Goal: Task Accomplishment & Management: Complete application form

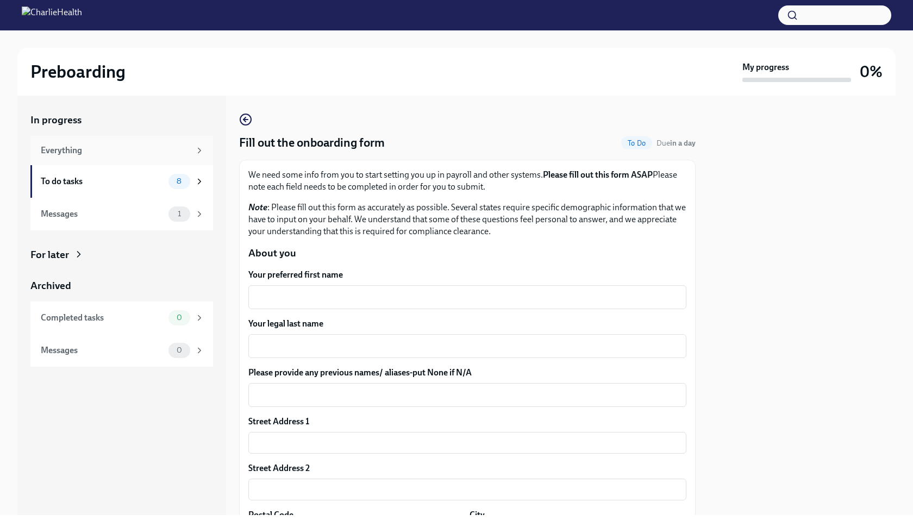
click at [177, 153] on div "Everything" at bounding box center [115, 151] width 149 height 12
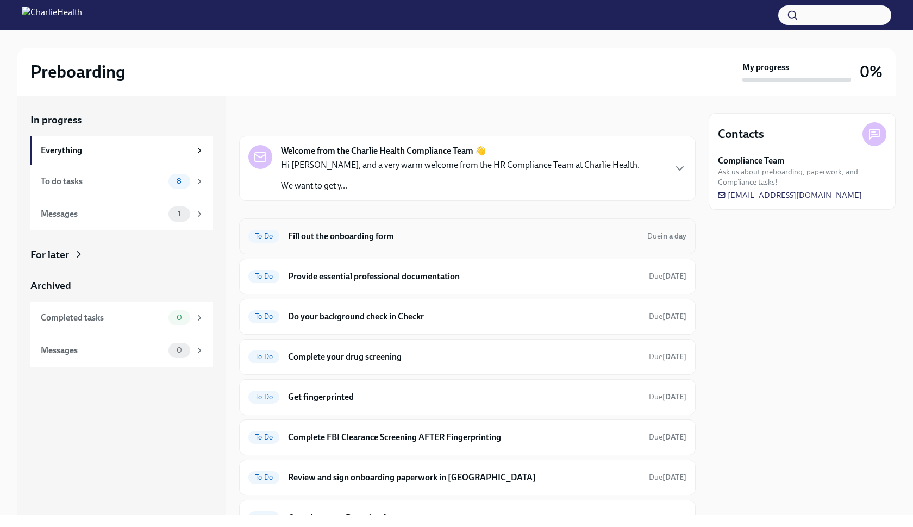
click at [397, 234] on h6 "Fill out the onboarding form" at bounding box center [463, 236] width 350 height 12
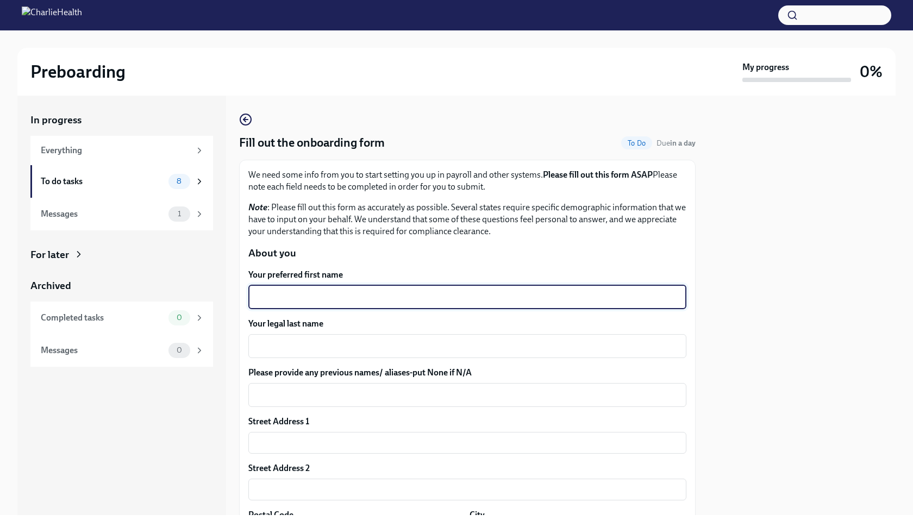
click at [321, 291] on textarea "Your preferred first name" at bounding box center [467, 297] width 425 height 13
type textarea "Kennedi"
click at [282, 343] on textarea "Your legal last name" at bounding box center [467, 346] width 425 height 13
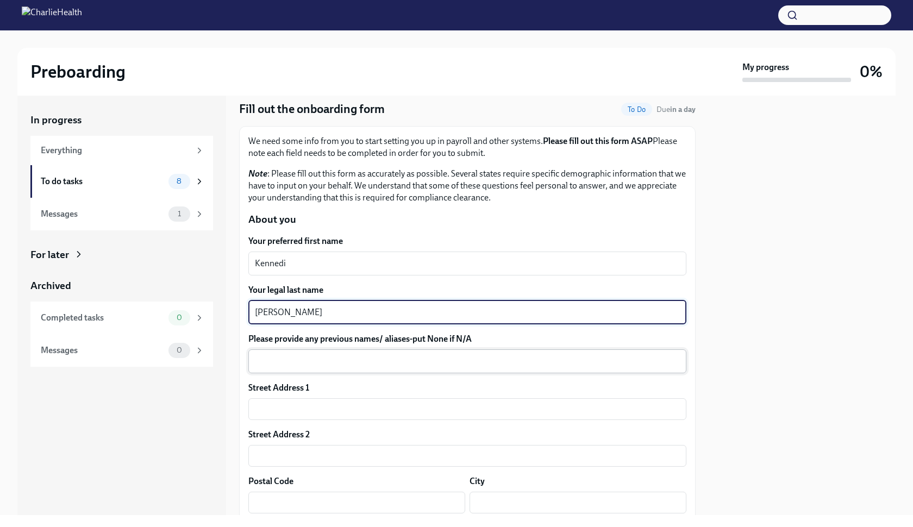
scroll to position [37, 0]
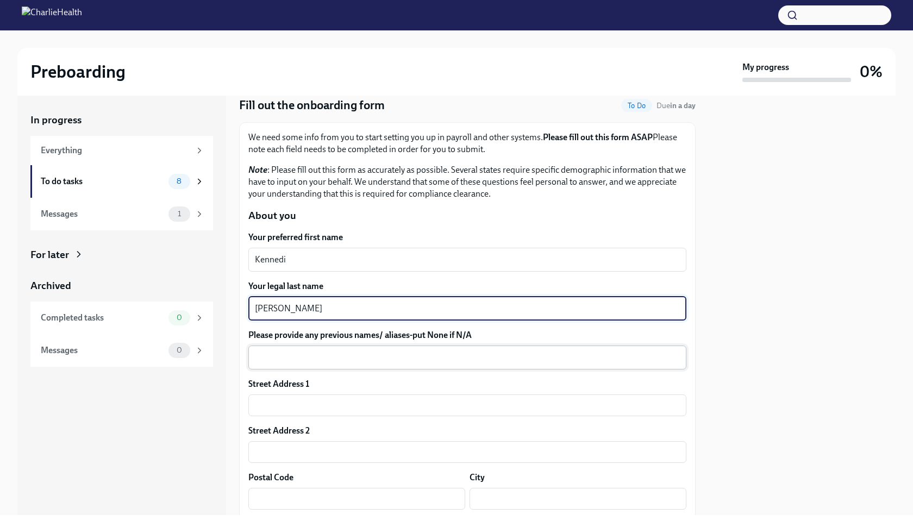
type textarea "[PERSON_NAME]"
click at [279, 347] on div "x ​" at bounding box center [467, 358] width 438 height 24
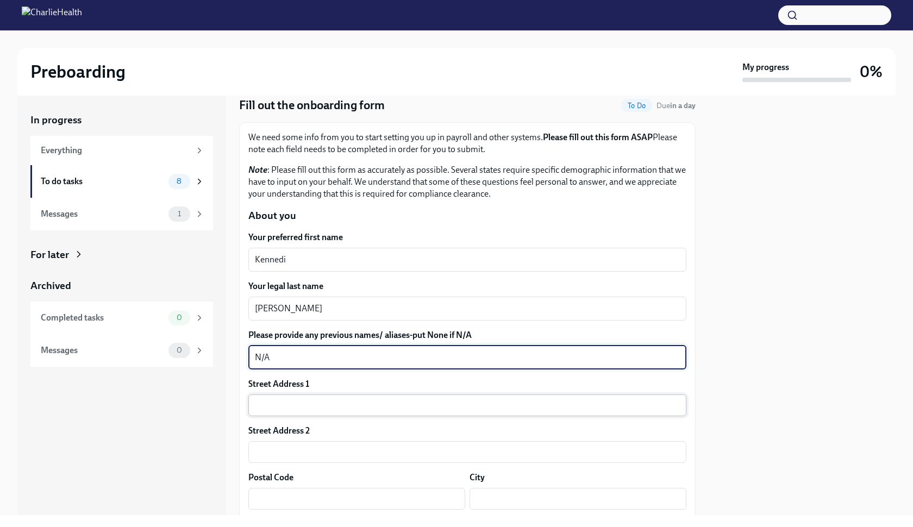
type textarea "N/A"
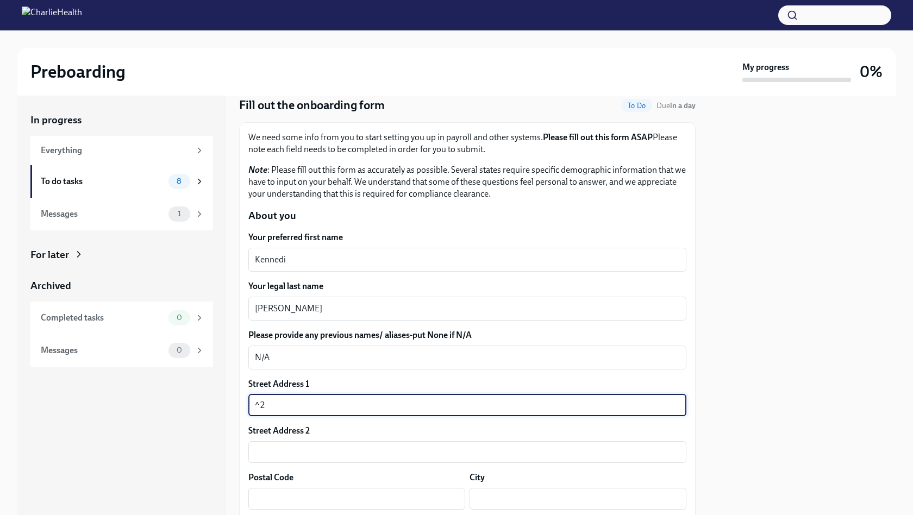
type input "^"
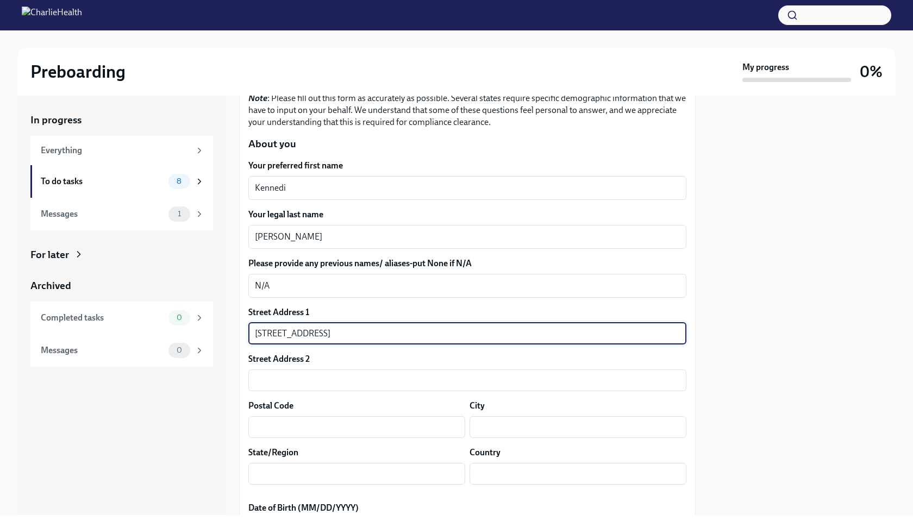
scroll to position [123, 0]
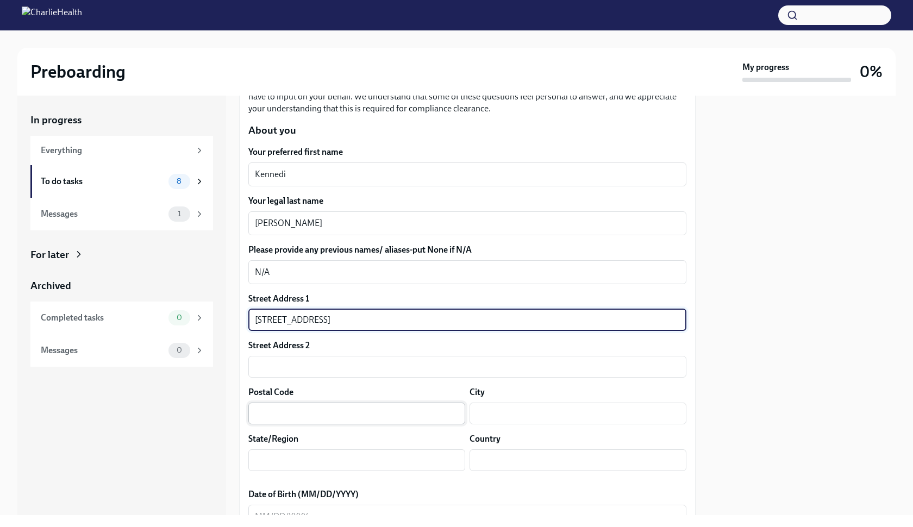
type input "[STREET_ADDRESS]"
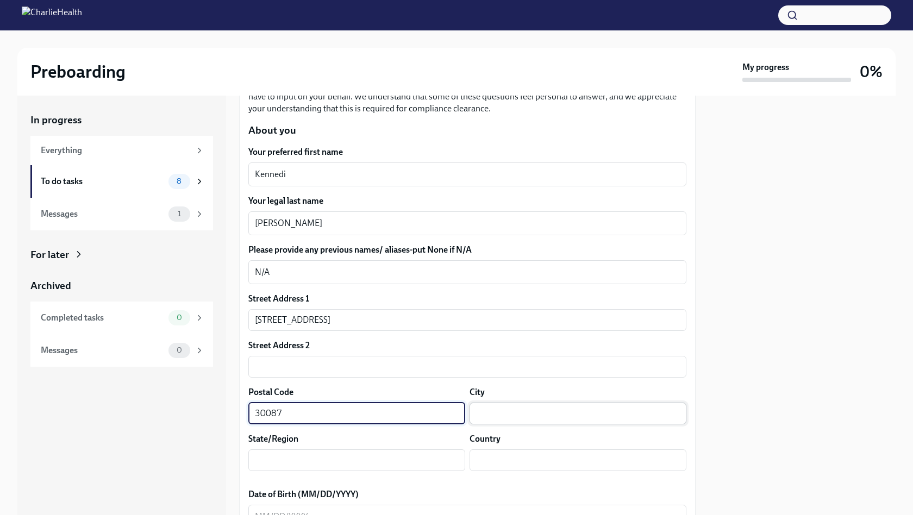
type input "30087"
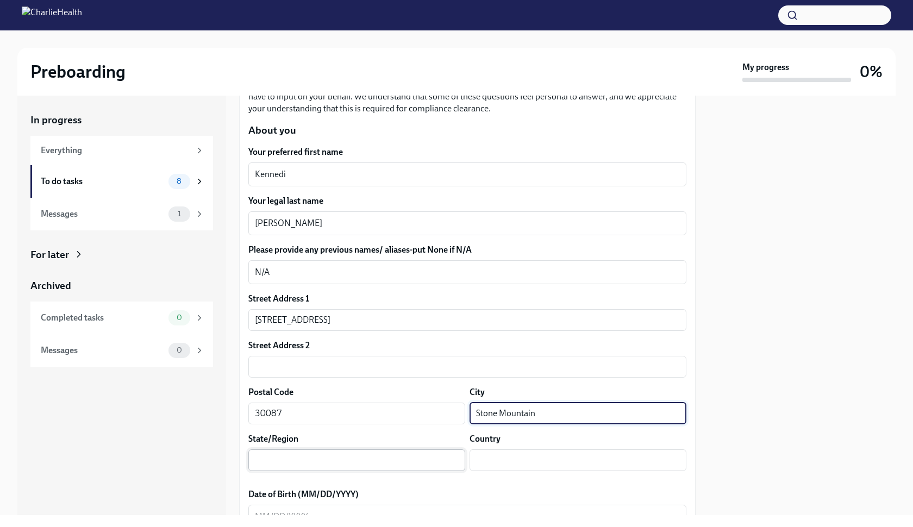
type input "Stone Mountain"
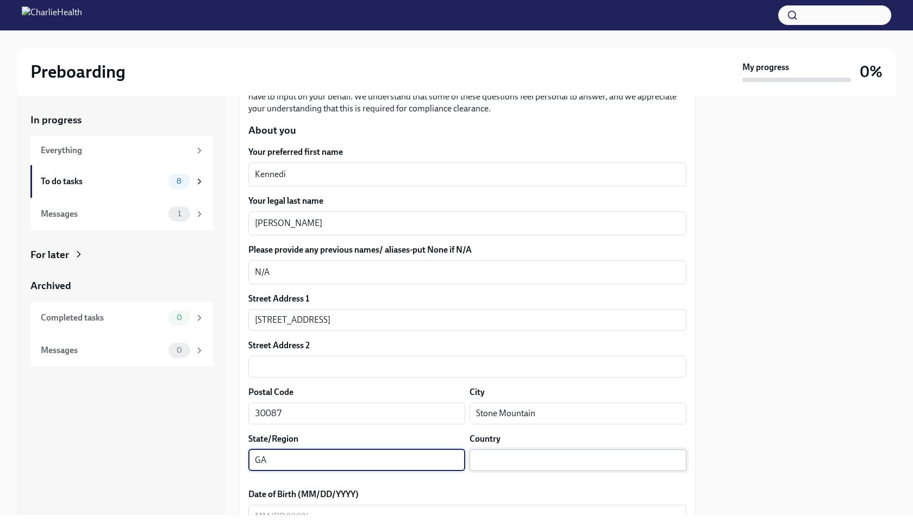
type input "GA"
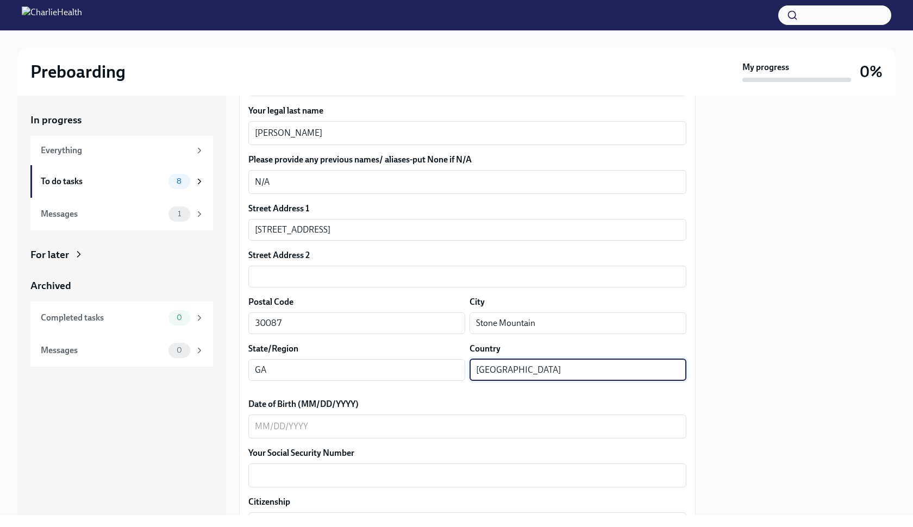
scroll to position [235, 0]
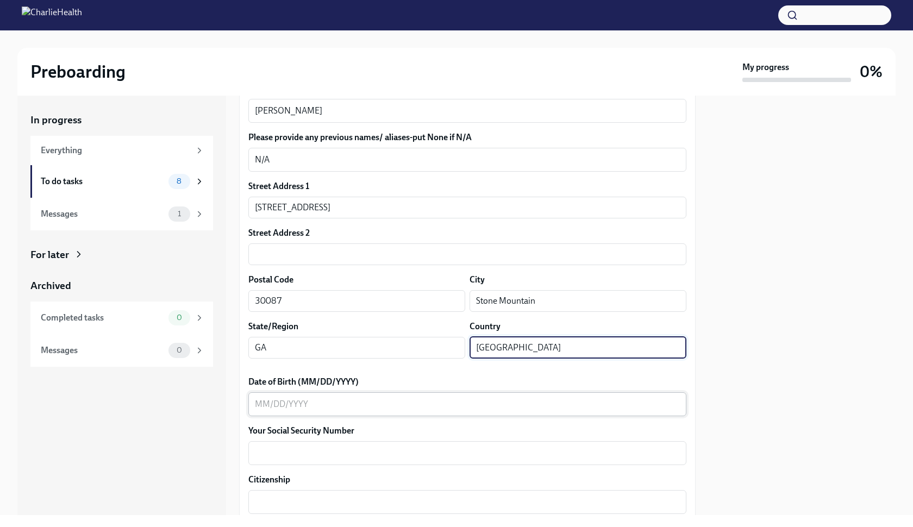
type input "[GEOGRAPHIC_DATA]"
click at [284, 401] on textarea "Date of Birth (MM/DD/YYYY)" at bounding box center [467, 404] width 425 height 13
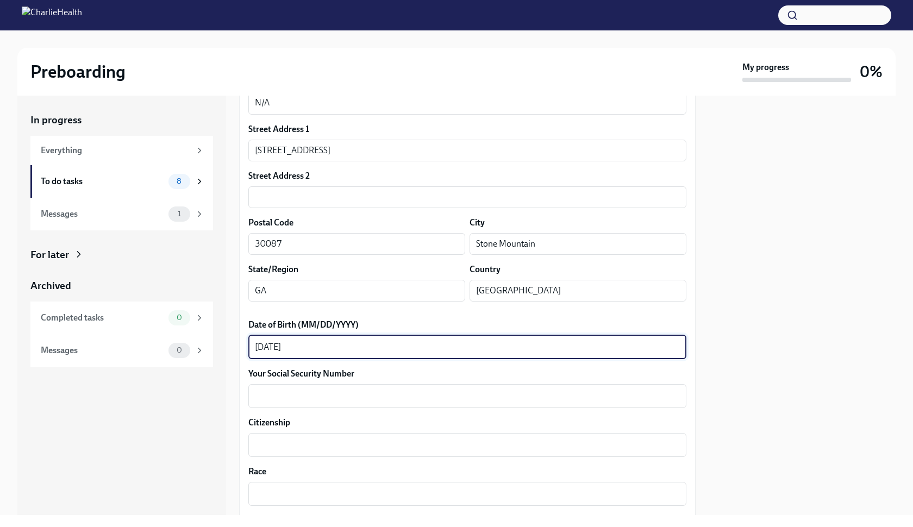
scroll to position [299, 0]
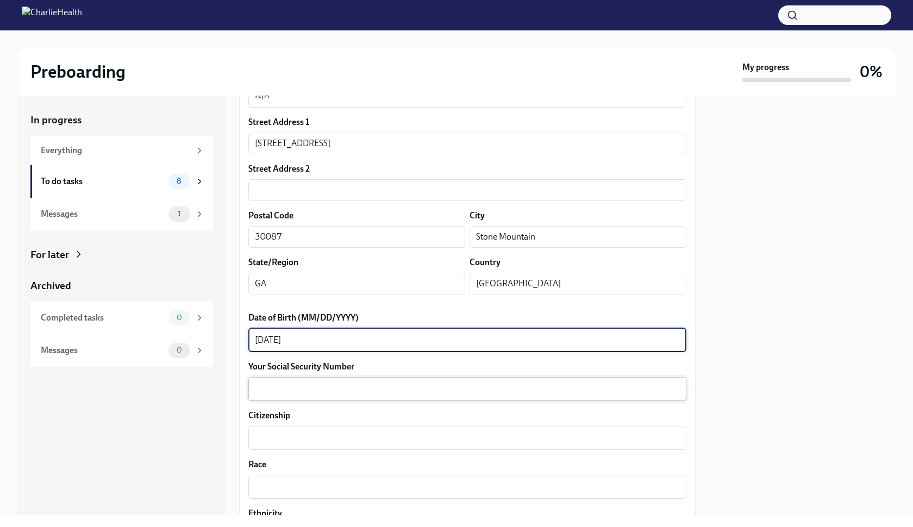
type textarea "[DATE]"
click at [256, 390] on textarea "Your Social Security Number" at bounding box center [467, 388] width 425 height 13
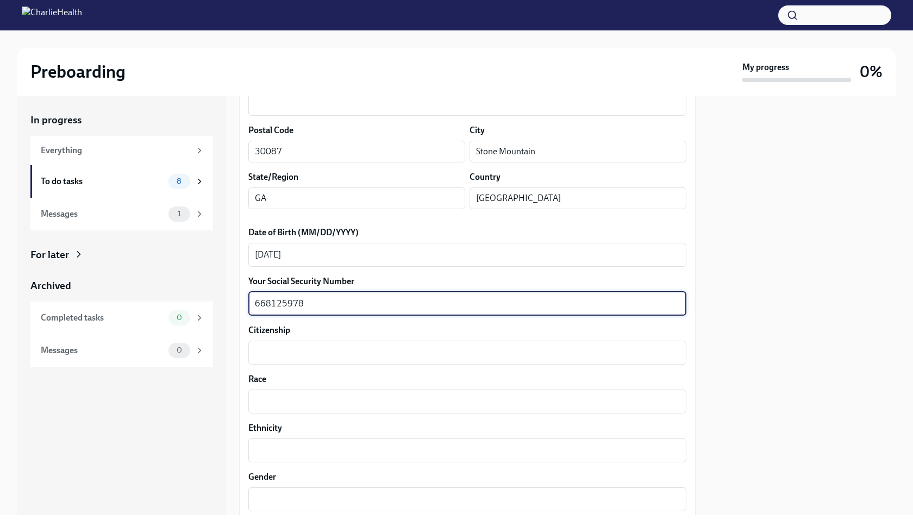
scroll to position [388, 0]
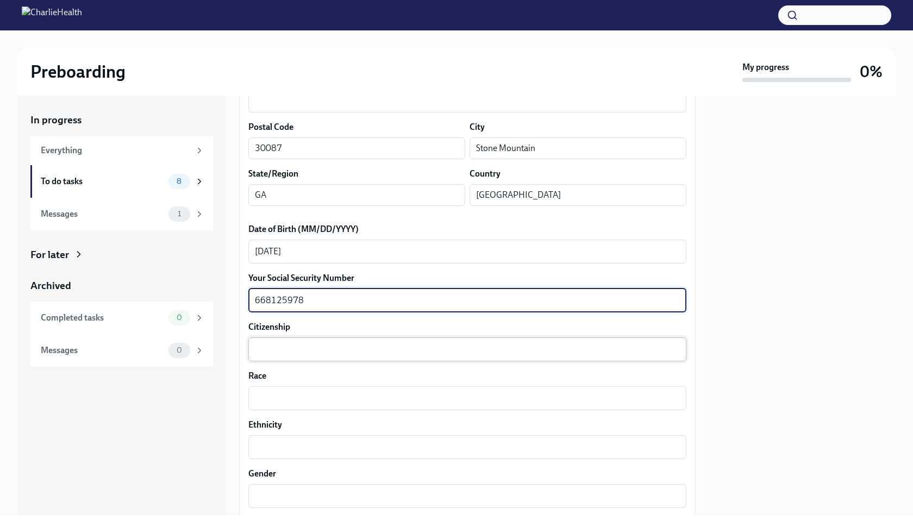
type textarea "668125978"
click at [268, 351] on textarea "Citizenship" at bounding box center [467, 349] width 425 height 13
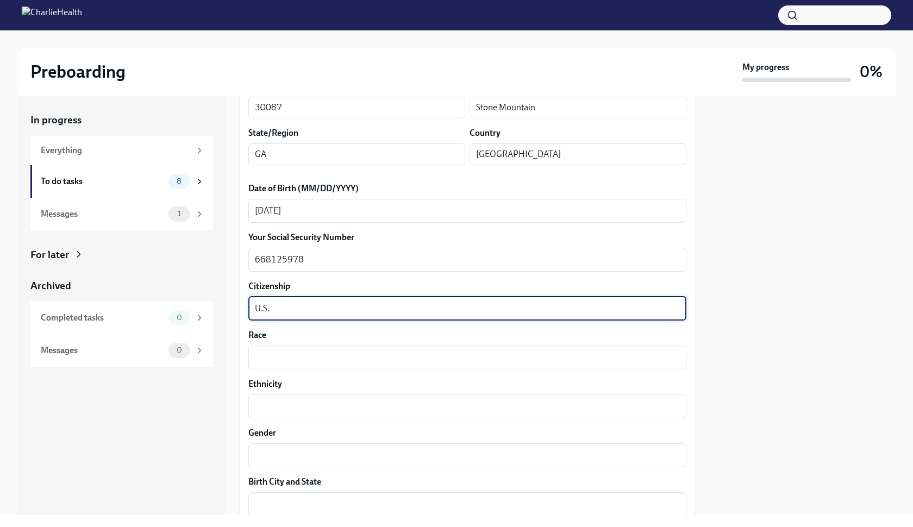
scroll to position [435, 0]
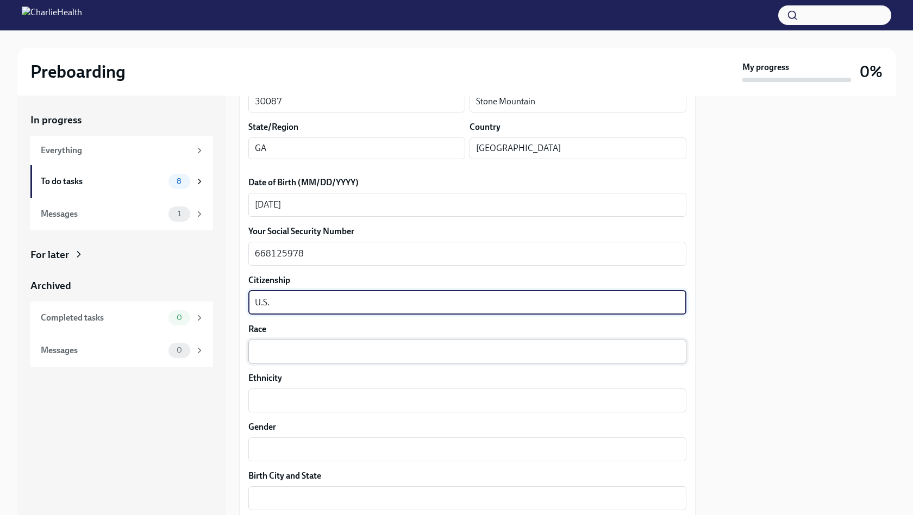
type textarea "U.S."
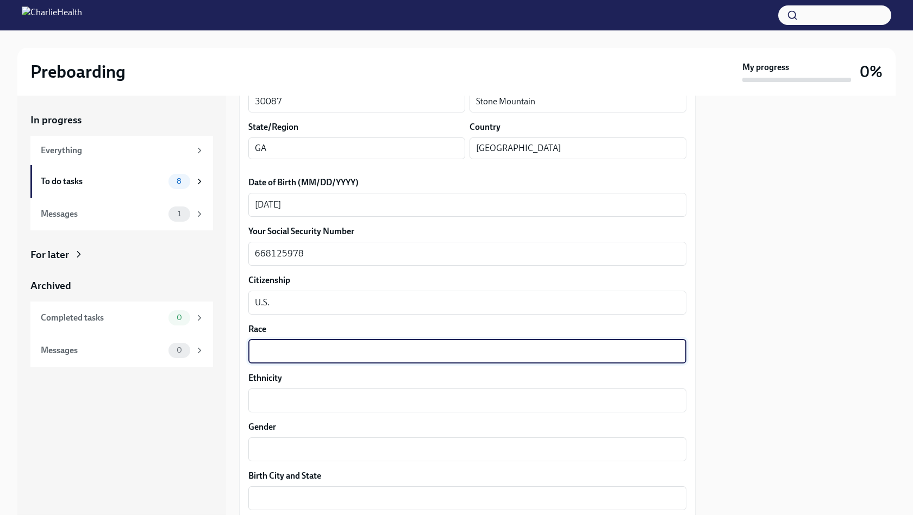
click at [258, 347] on textarea "Race" at bounding box center [467, 351] width 425 height 13
type textarea "Black"
click at [255, 399] on textarea "Ethnicity" at bounding box center [467, 400] width 425 height 13
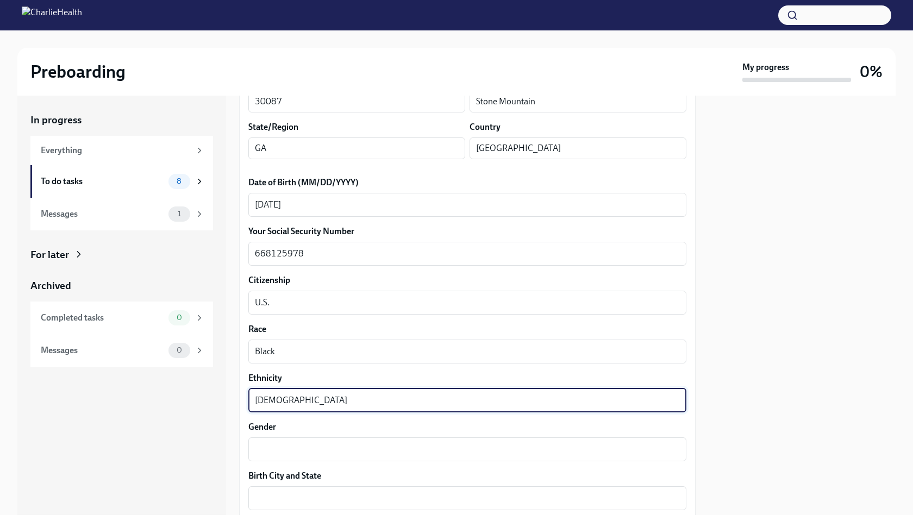
type textarea "[DEMOGRAPHIC_DATA]"
click at [296, 461] on div "Your preferred first name Kennedi x ​ Your legal last name [PERSON_NAME] x ​ Pl…" at bounding box center [467, 357] width 438 height 1047
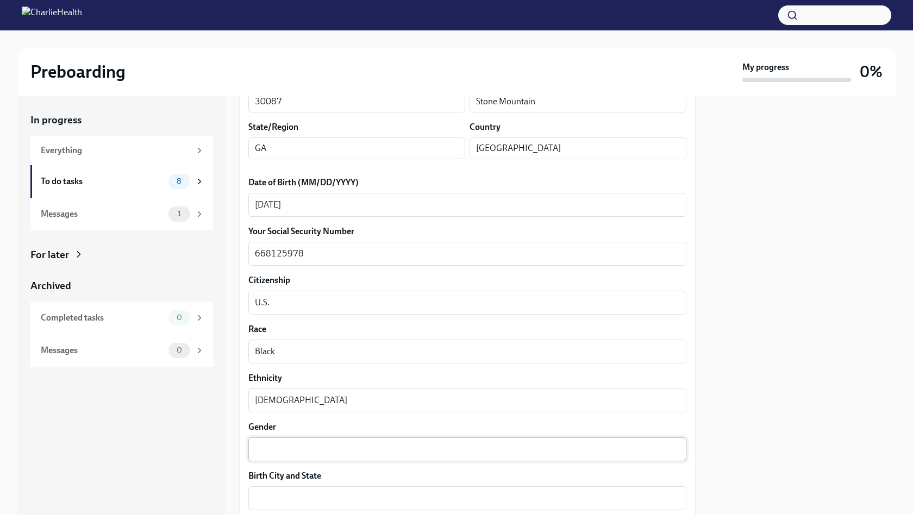
click at [289, 453] on textarea "Gender" at bounding box center [467, 449] width 425 height 13
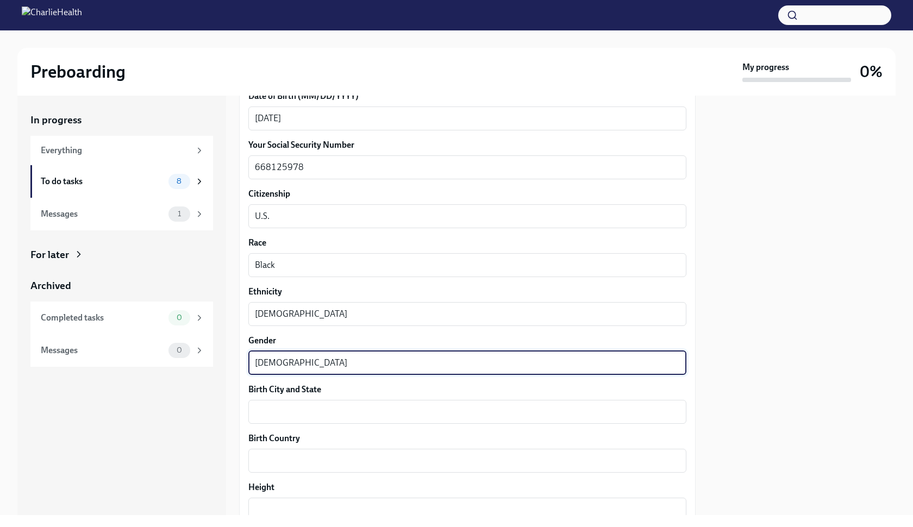
scroll to position [547, 0]
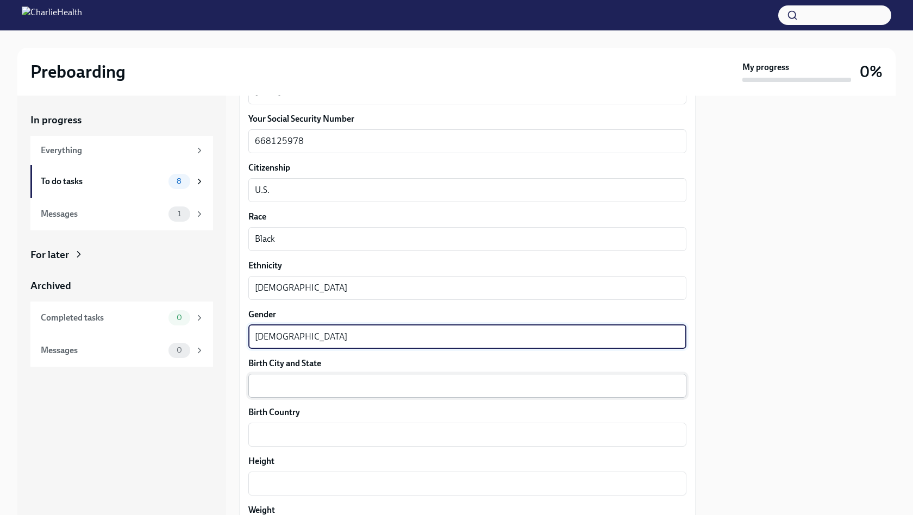
type textarea "[DEMOGRAPHIC_DATA]"
click at [261, 387] on textarea "Birth City and State" at bounding box center [467, 385] width 425 height 13
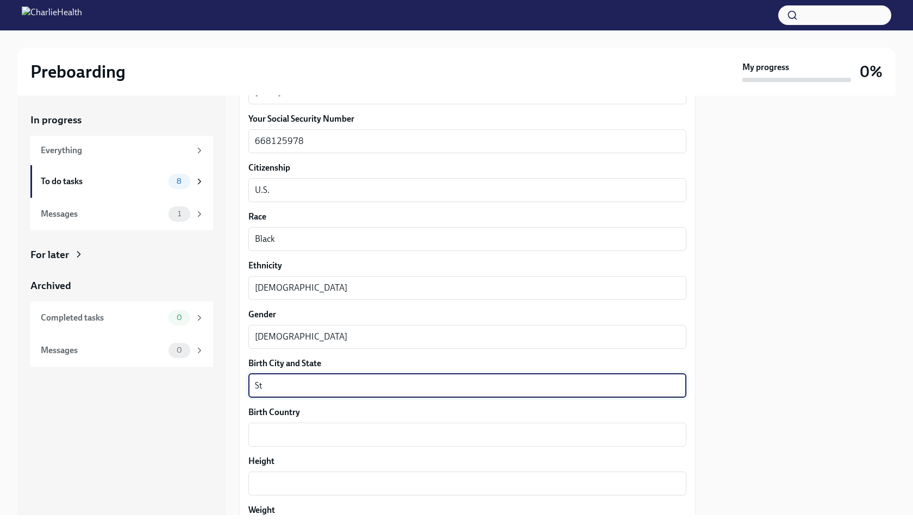
type textarea "S"
type textarea "Lithonia, [GEOGRAPHIC_DATA]"
click at [264, 425] on div "x ​" at bounding box center [467, 435] width 438 height 24
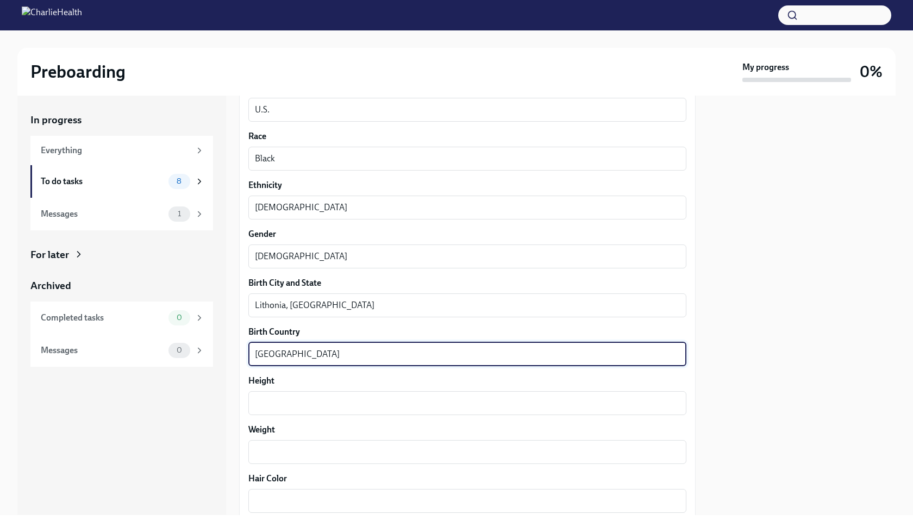
scroll to position [645, 0]
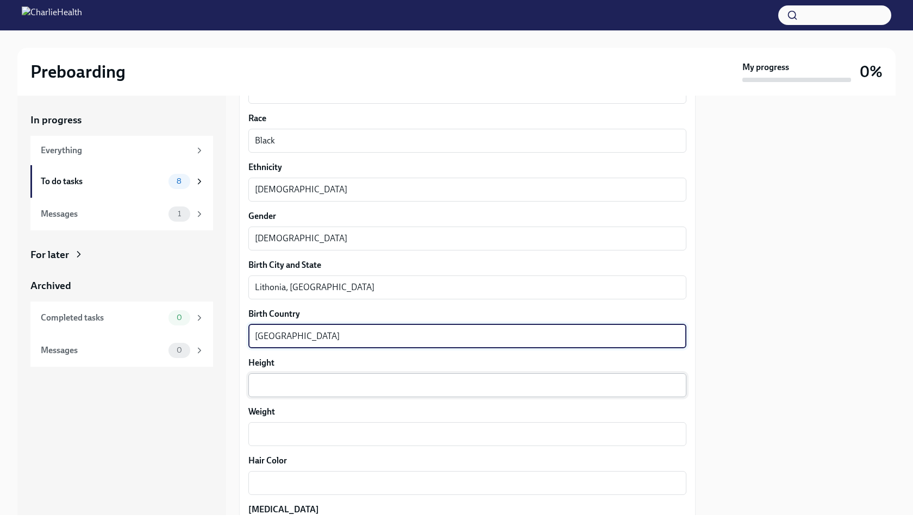
type textarea "[GEOGRAPHIC_DATA]"
click at [274, 378] on div "x ​" at bounding box center [467, 385] width 438 height 24
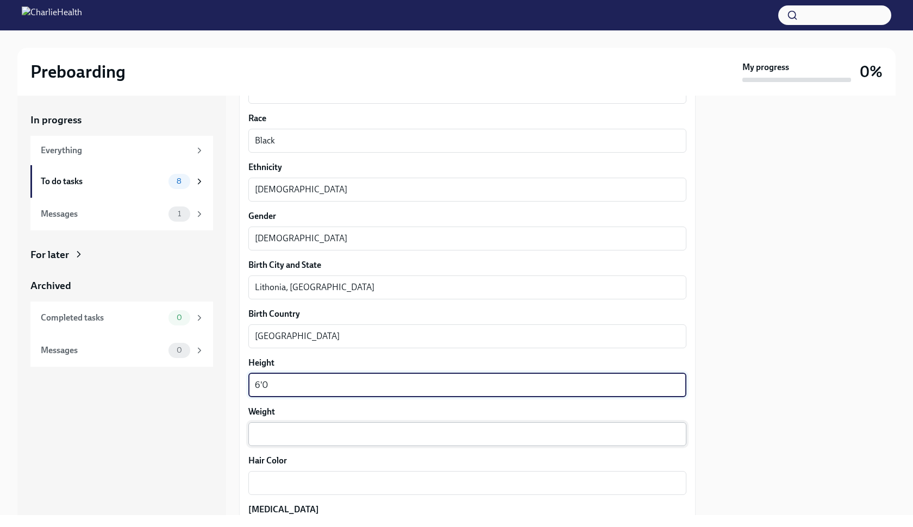
type textarea "6'0"
click at [277, 429] on textarea "Weight" at bounding box center [467, 434] width 425 height 13
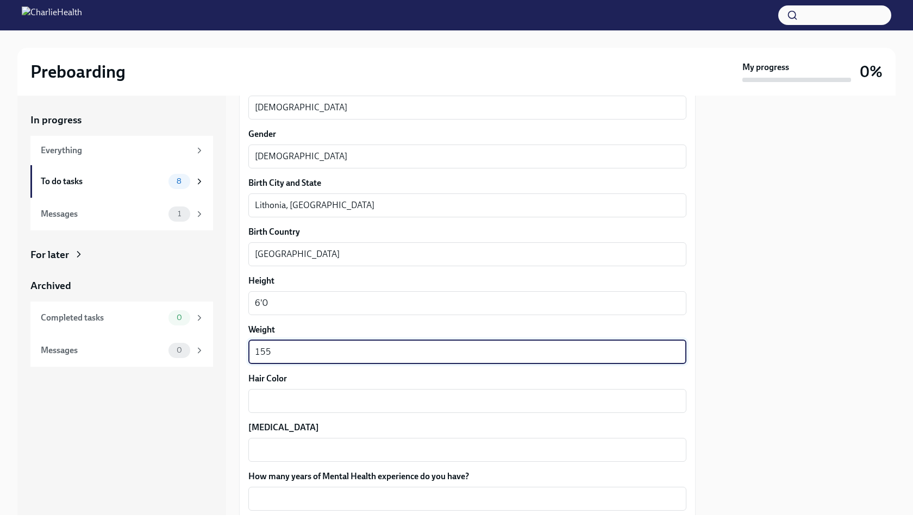
scroll to position [739, 0]
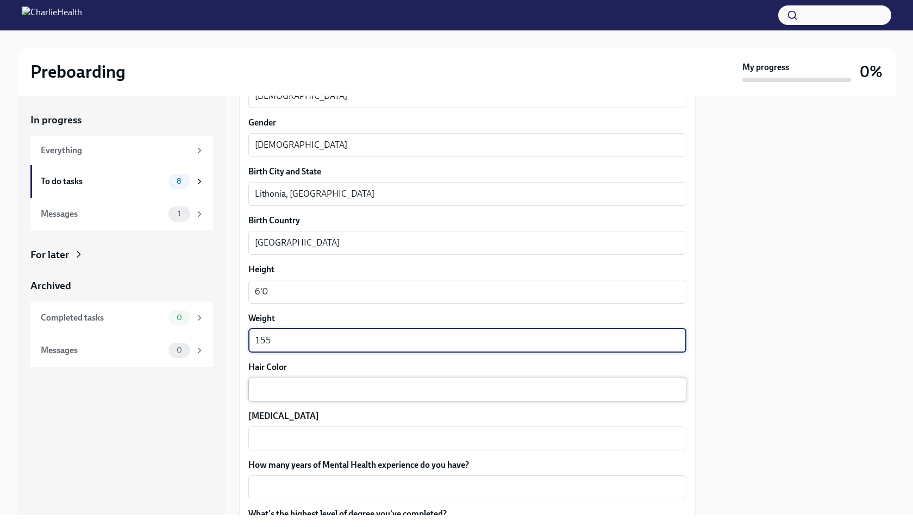
type textarea "155"
click at [269, 390] on textarea "Hair Color" at bounding box center [467, 389] width 425 height 13
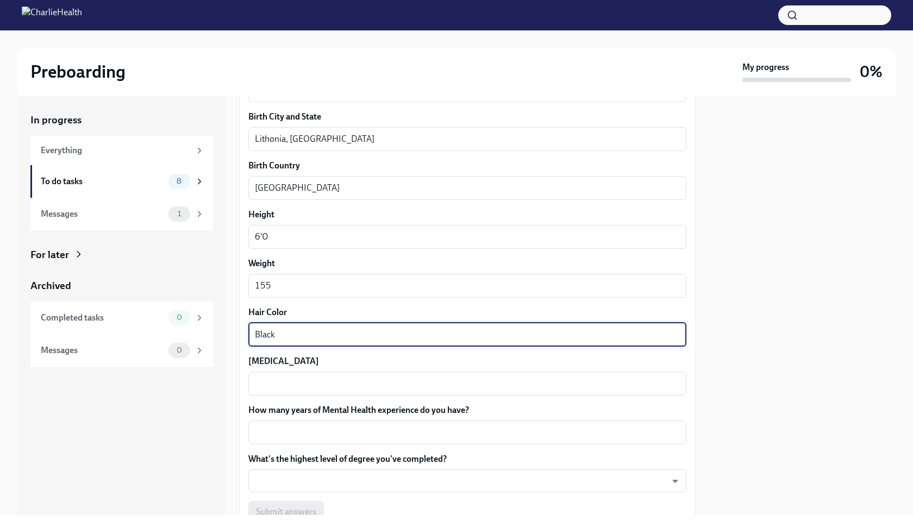
scroll to position [813, 0]
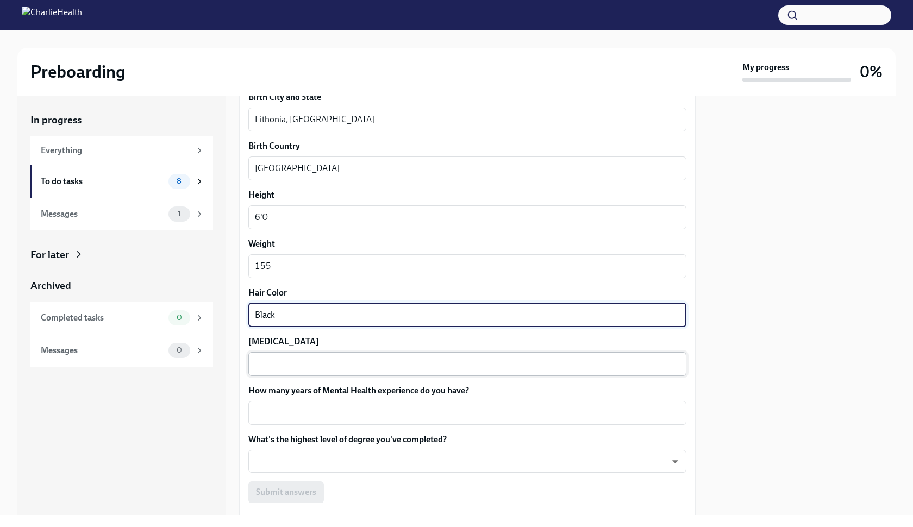
type textarea "Black"
click at [268, 363] on textarea "[MEDICAL_DATA]" at bounding box center [467, 363] width 425 height 13
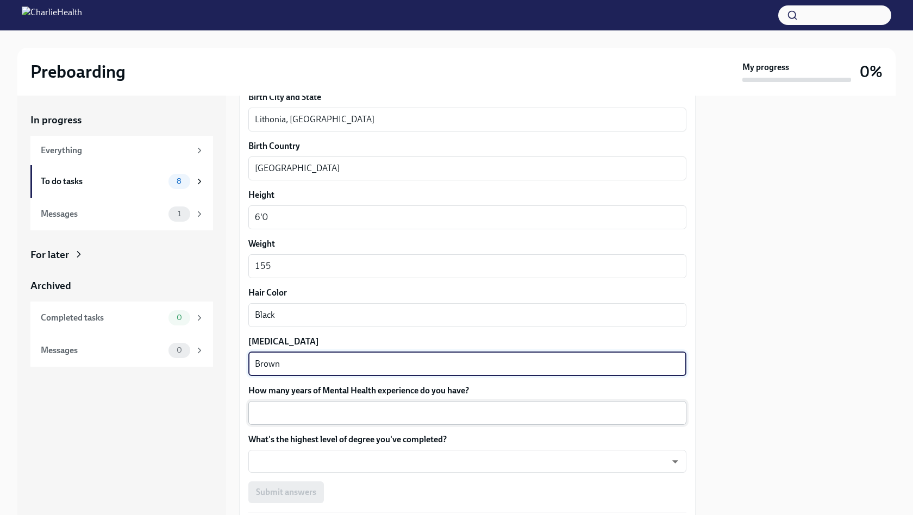
type textarea "Brown"
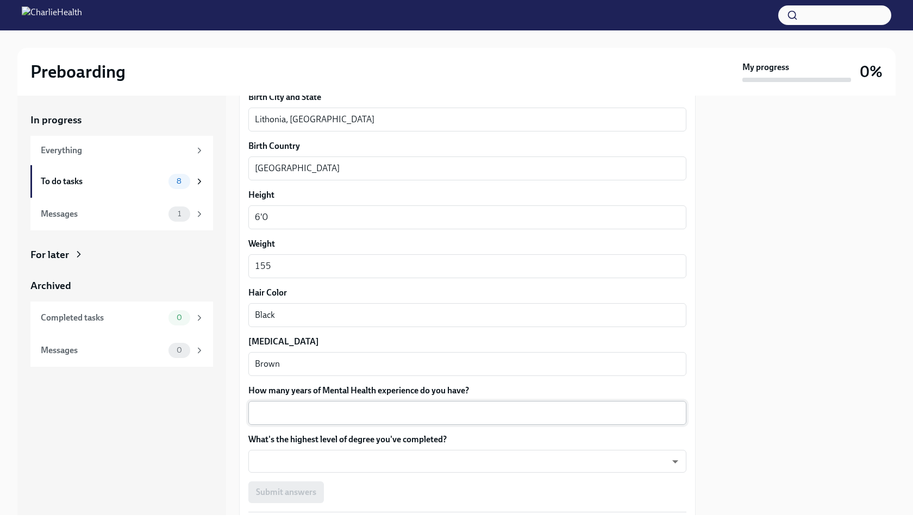
click at [278, 405] on div "x ​" at bounding box center [467, 413] width 438 height 24
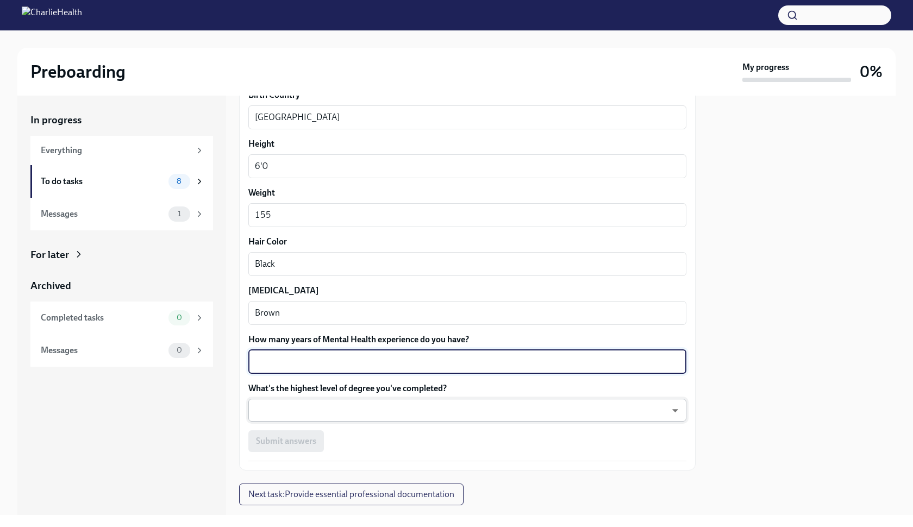
scroll to position [863, 0]
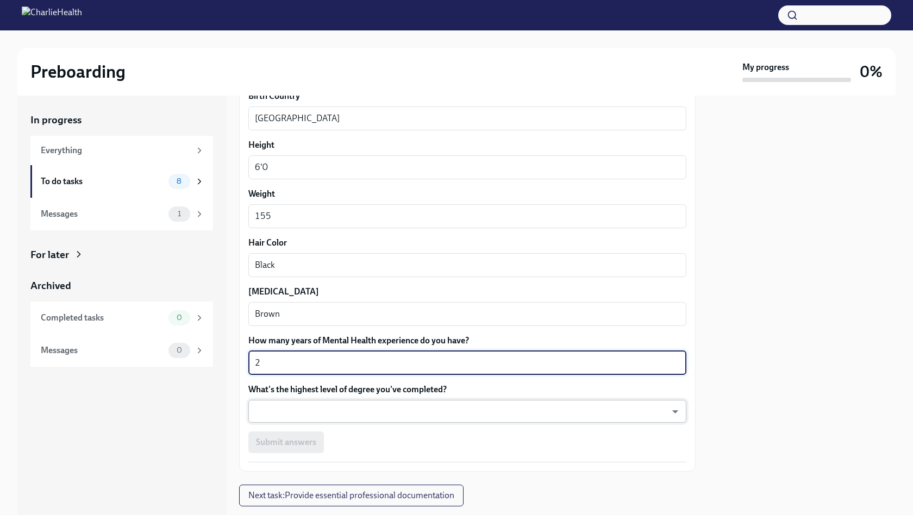
type textarea "2"
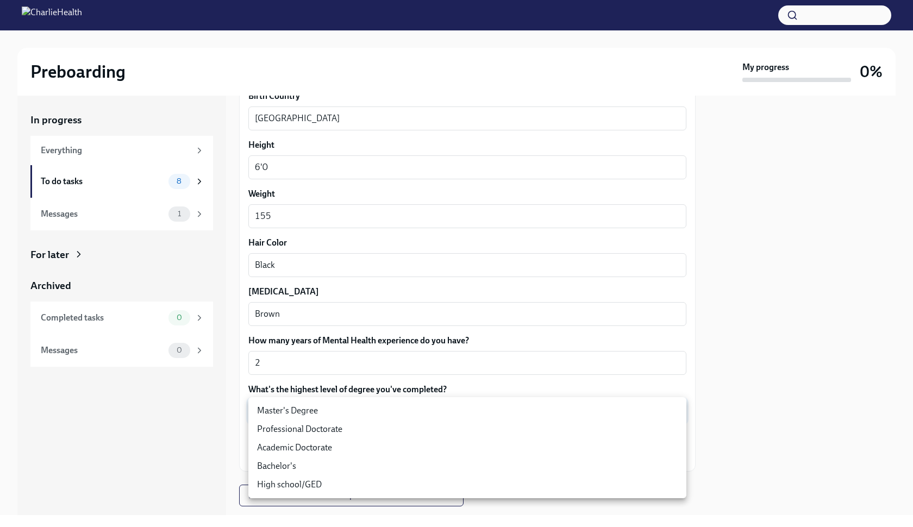
click at [272, 412] on body "Preboarding My progress 0% In progress Everything To do tasks 8 Messages 1 For …" at bounding box center [456, 263] width 913 height 527
click at [272, 406] on li "Master's Degree" at bounding box center [467, 410] width 438 height 18
type input "2vBr-ghkD"
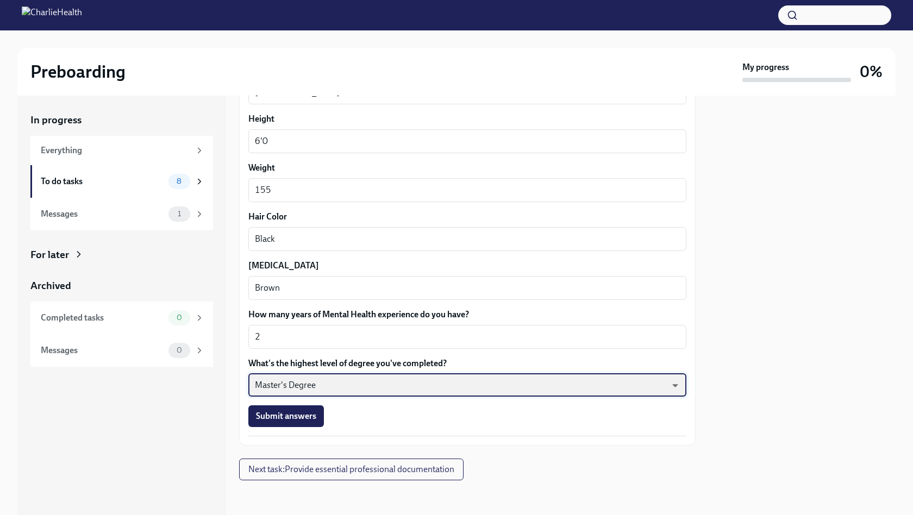
scroll to position [889, 0]
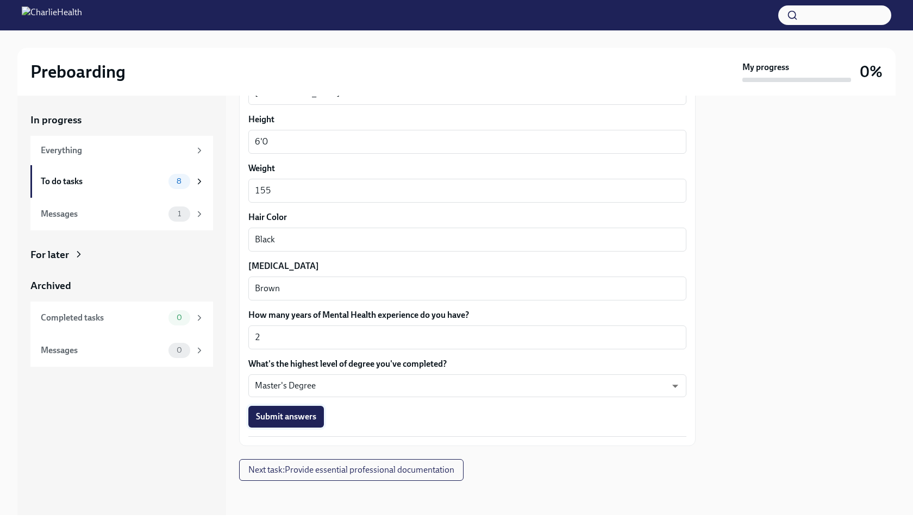
click at [274, 412] on span "Submit answers" at bounding box center [286, 416] width 60 height 11
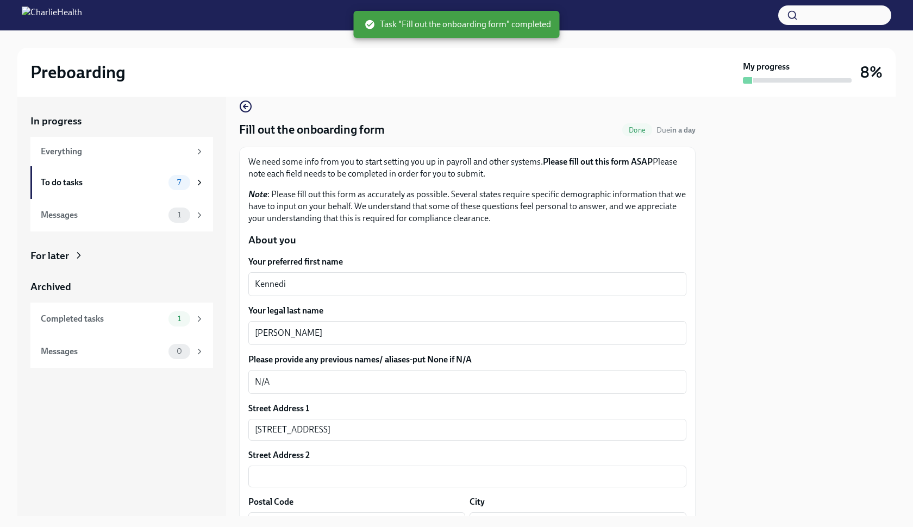
scroll to position [15, 0]
click at [191, 180] on div "7" at bounding box center [186, 182] width 36 height 15
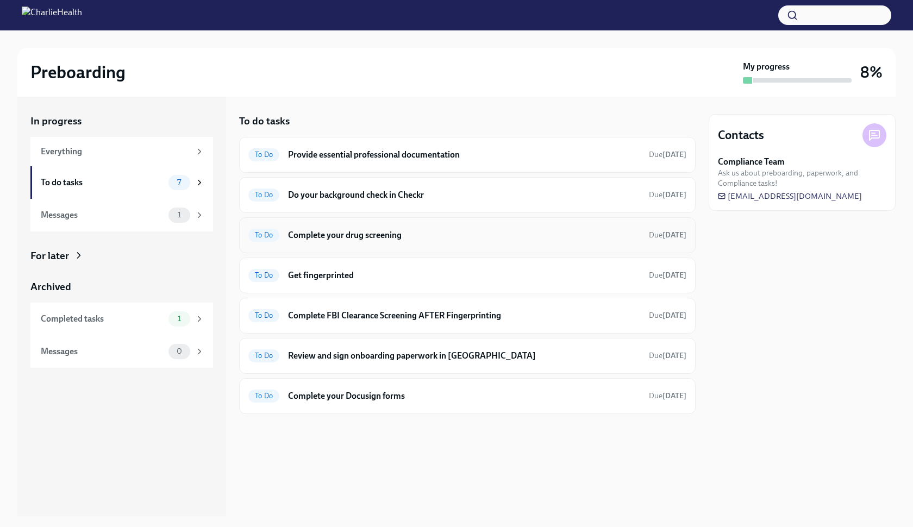
click at [328, 231] on h6 "Complete your drug screening" at bounding box center [464, 235] width 352 height 12
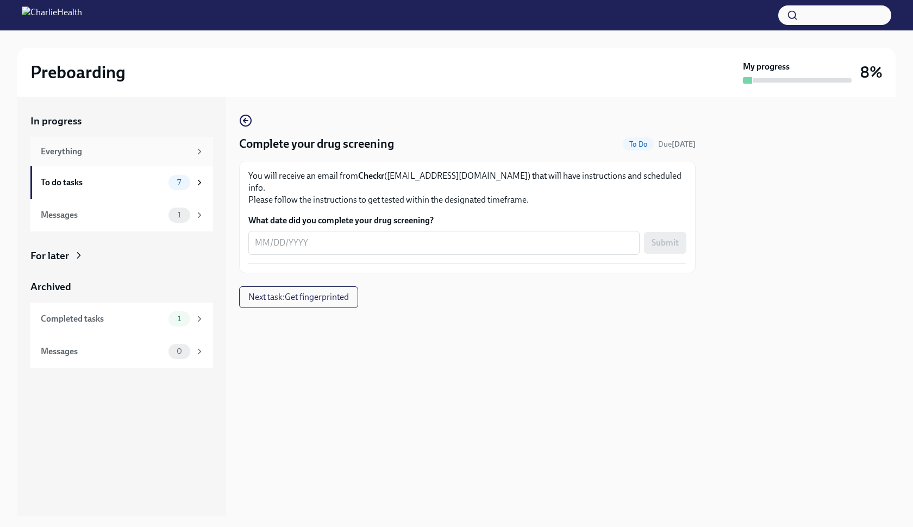
click at [160, 159] on div "Everything" at bounding box center [121, 151] width 183 height 29
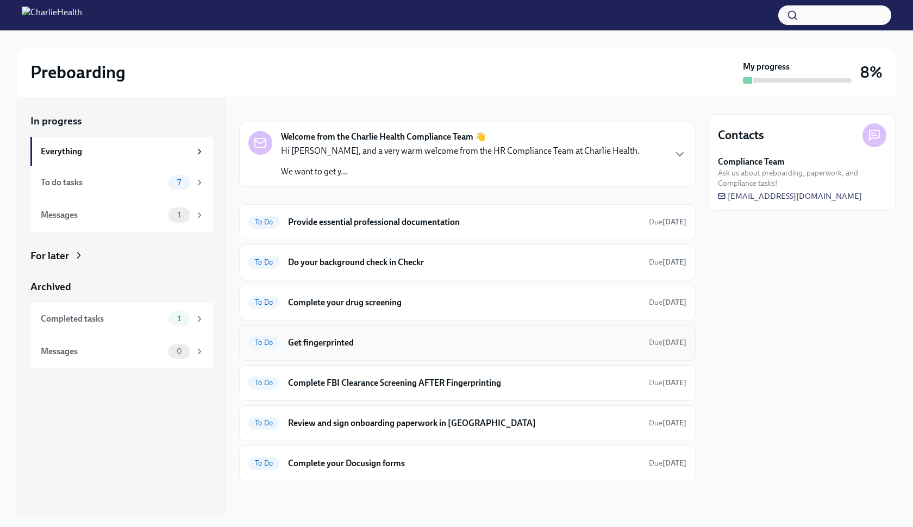
scroll to position [15, 0]
click at [332, 220] on h6 "Provide essential professional documentation" at bounding box center [464, 223] width 352 height 12
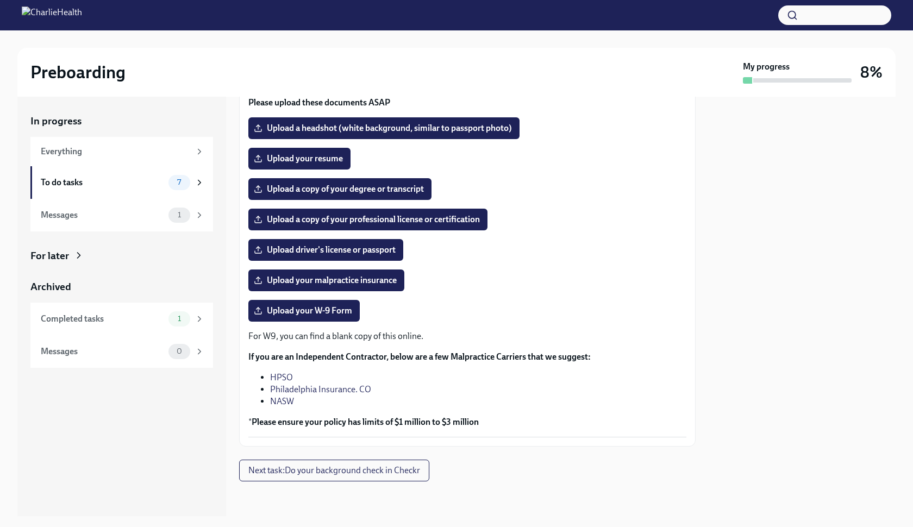
scroll to position [106, 0]
click at [189, 181] on div "7" at bounding box center [179, 182] width 22 height 15
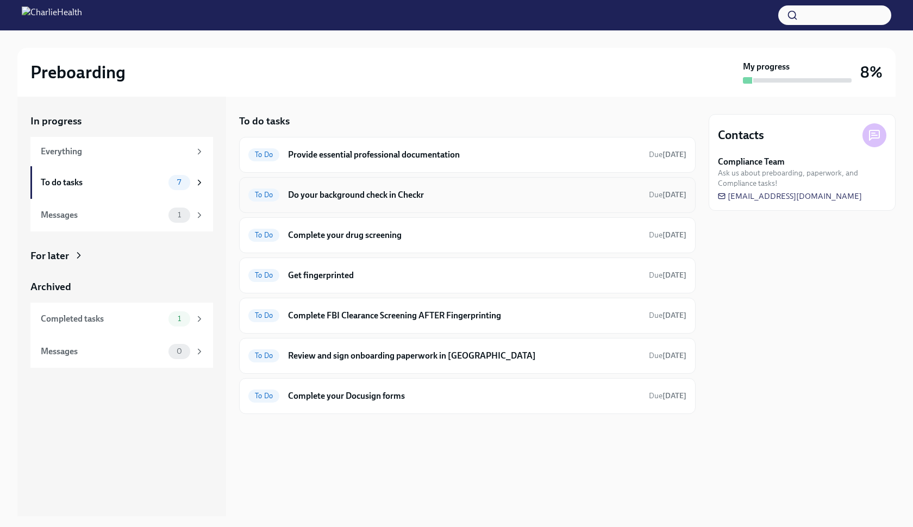
click at [309, 194] on h6 "Do your background check in Checkr" at bounding box center [464, 195] width 352 height 12
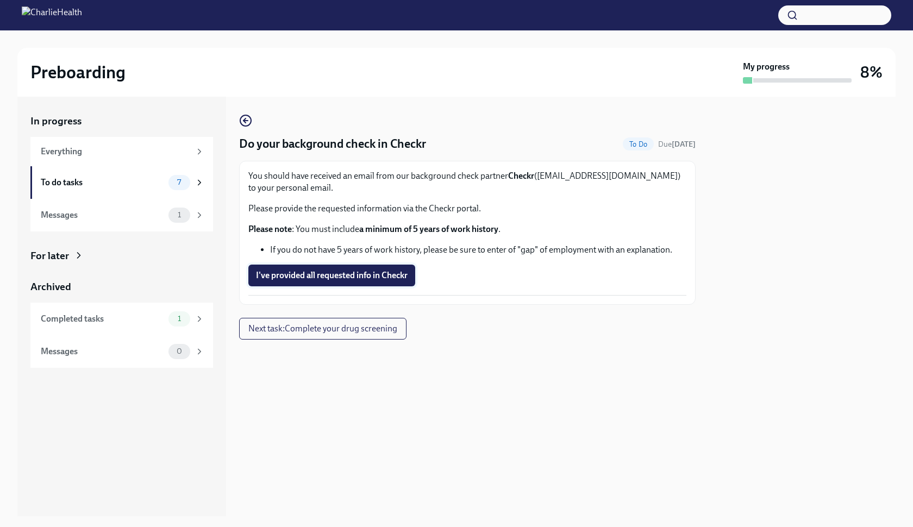
click at [336, 269] on button "I've provided all requested info in Checkr" at bounding box center [331, 276] width 167 height 22
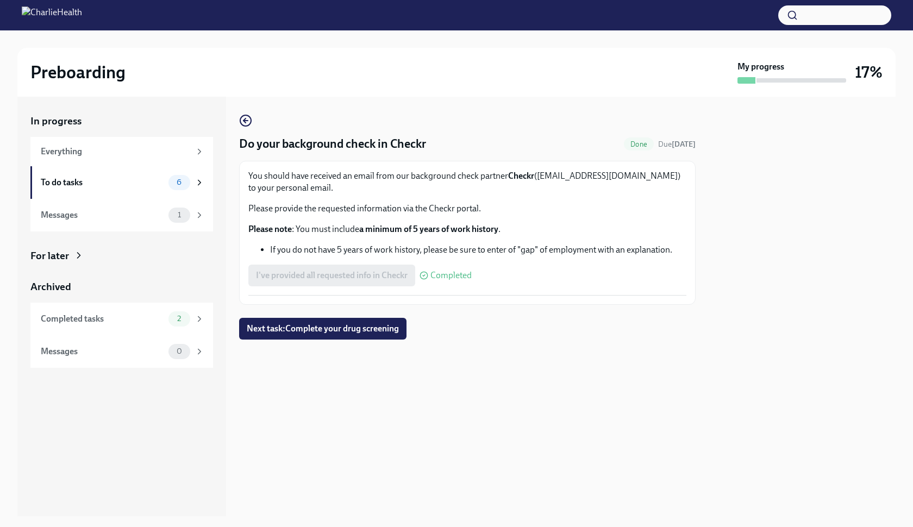
click at [435, 279] on span "Completed" at bounding box center [450, 275] width 41 height 9
click at [368, 266] on div "I've provided all requested info in Checkr Completed" at bounding box center [359, 276] width 223 height 22
drag, startPoint x: 508, startPoint y: 175, endPoint x: 600, endPoint y: 181, distance: 92.0
click at [600, 181] on p "You should have received an email from our background check partner Checkr ([EM…" at bounding box center [467, 182] width 438 height 24
